Goal: Task Accomplishment & Management: Manage account settings

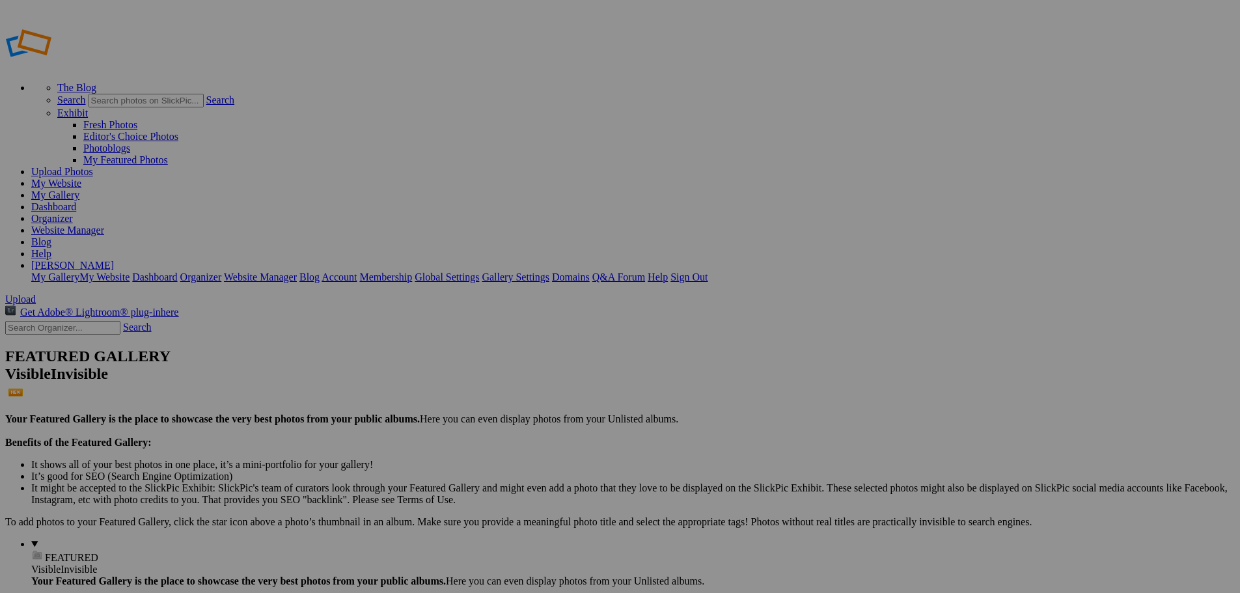
drag, startPoint x: 476, startPoint y: 197, endPoint x: 74, endPoint y: 361, distance: 433.9
drag, startPoint x: 837, startPoint y: 193, endPoint x: 51, endPoint y: 360, distance: 803.0
drag, startPoint x: 1053, startPoint y: 194, endPoint x: 54, endPoint y: 360, distance: 1012.5
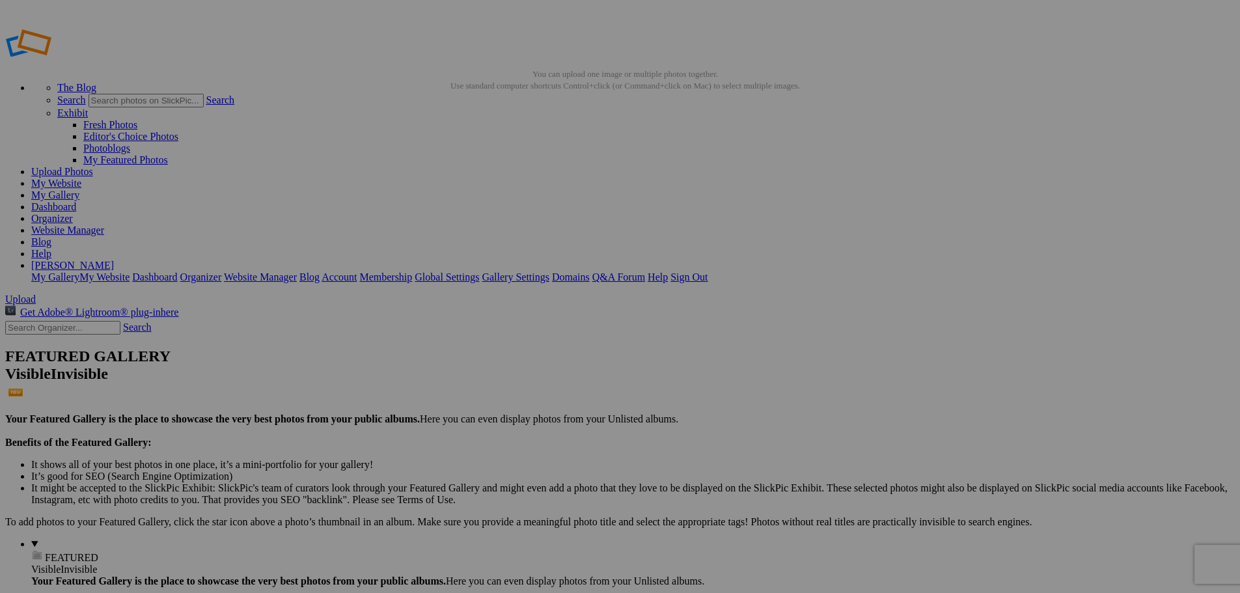
click at [45, 552] on span "FEATURED" at bounding box center [71, 557] width 53 height 11
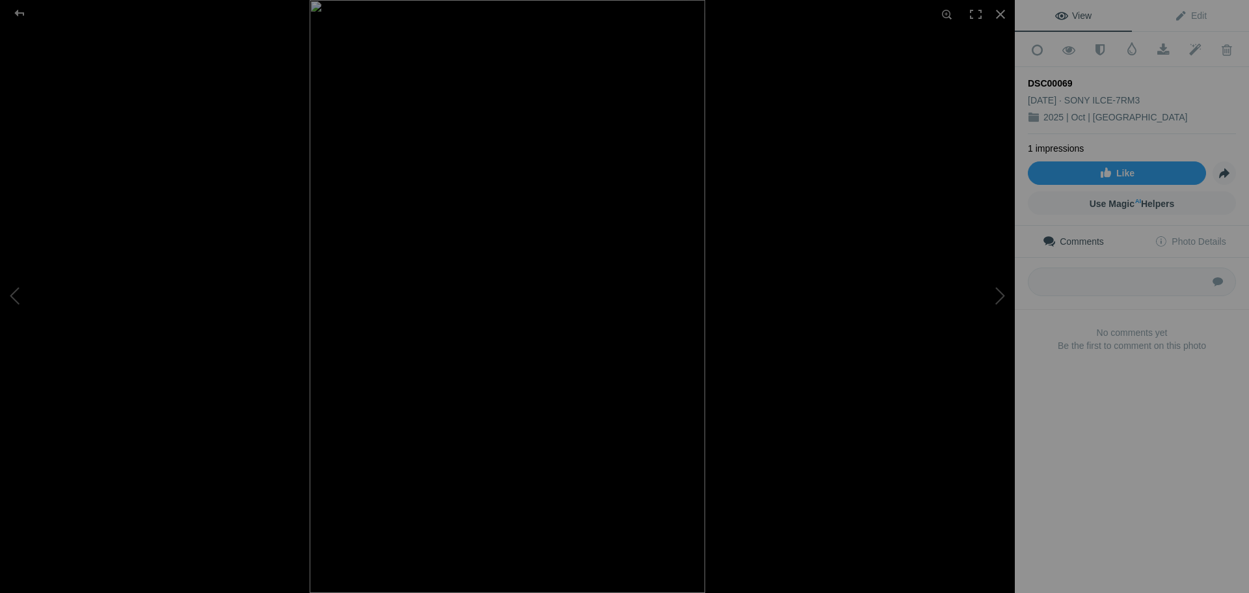
click at [507, 333] on img at bounding box center [508, 296] width 396 height 593
click at [561, 429] on img at bounding box center [541, 270] width 1926 height 2887
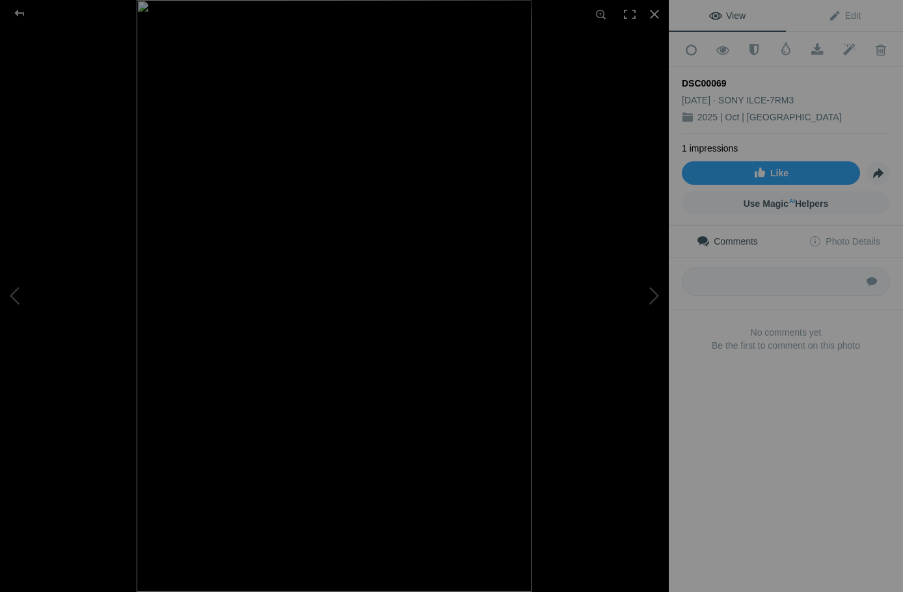
click at [334, 323] on img at bounding box center [334, 296] width 395 height 592
click at [651, 16] on div at bounding box center [654, 14] width 29 height 29
